Goal: Find specific page/section: Find specific page/section

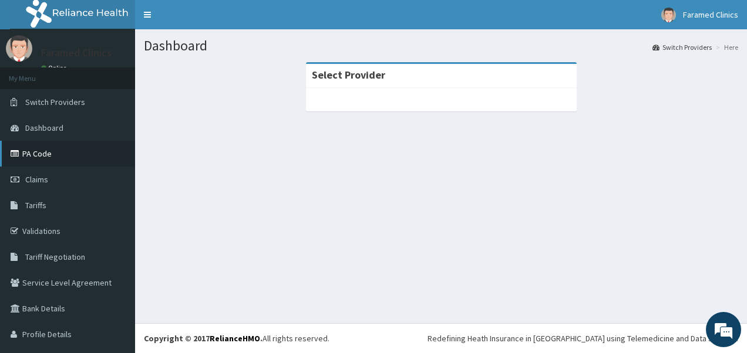
click at [44, 165] on link "PA Code" at bounding box center [67, 154] width 135 height 26
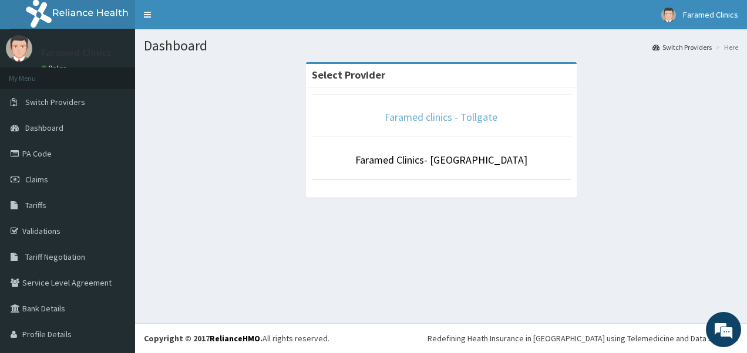
click at [450, 114] on link "Faramed clinics - Tollgate" at bounding box center [441, 117] width 113 height 14
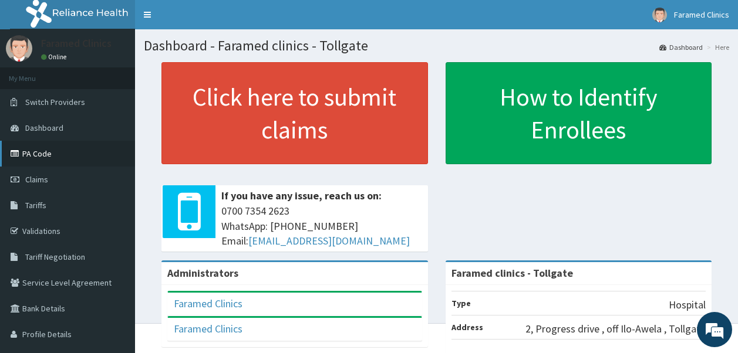
click at [35, 153] on link "PA Code" at bounding box center [67, 154] width 135 height 26
